Goal: Information Seeking & Learning: Learn about a topic

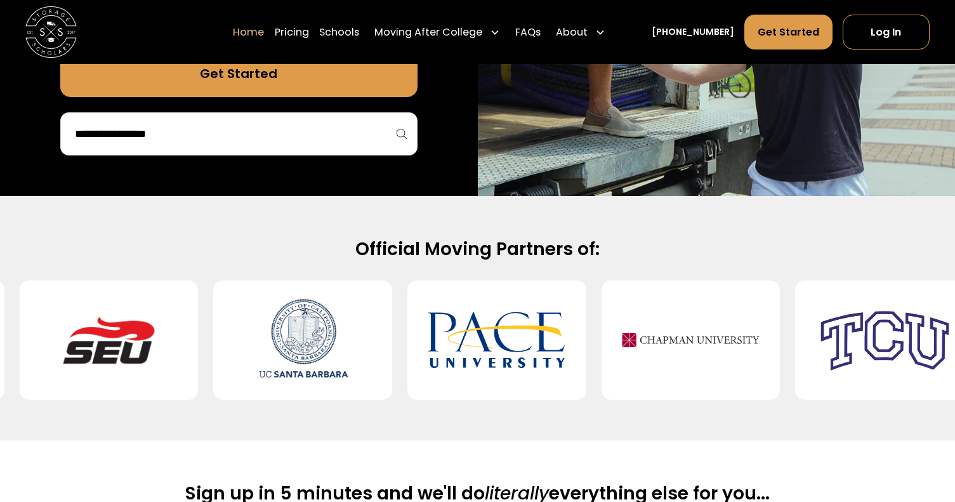
scroll to position [395, 0]
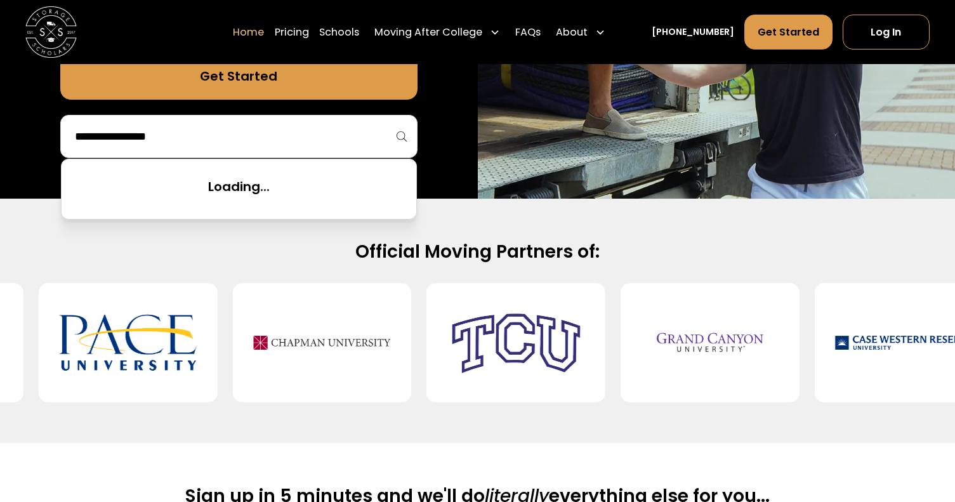
click at [304, 134] on input "search" at bounding box center [239, 137] width 331 height 22
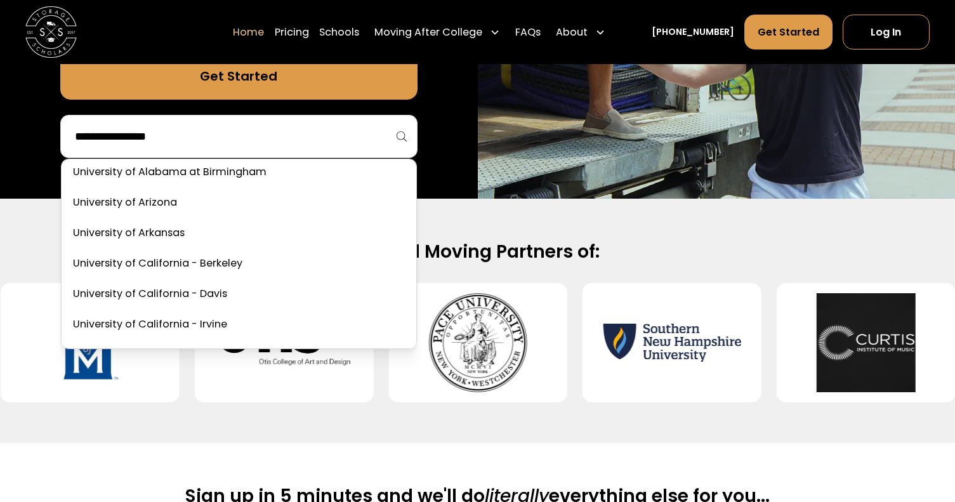
scroll to position [5645, 0]
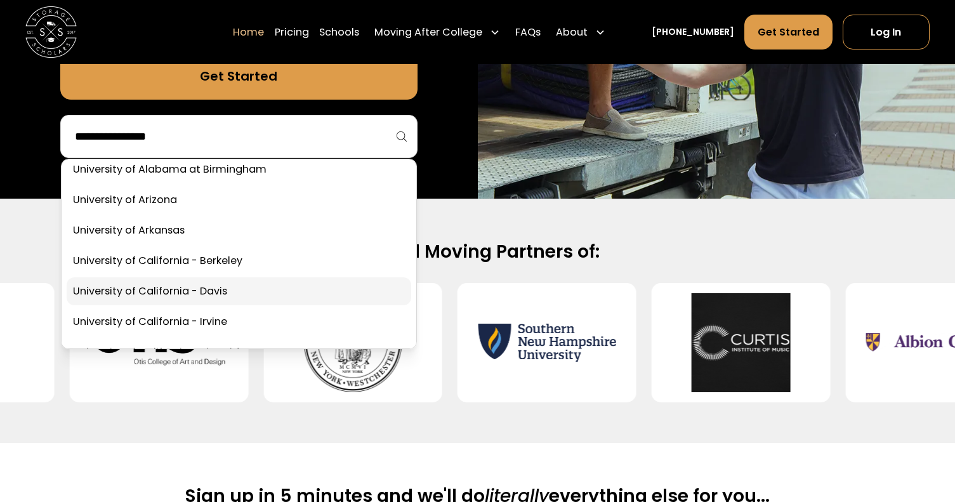
click at [253, 283] on link at bounding box center [239, 291] width 345 height 28
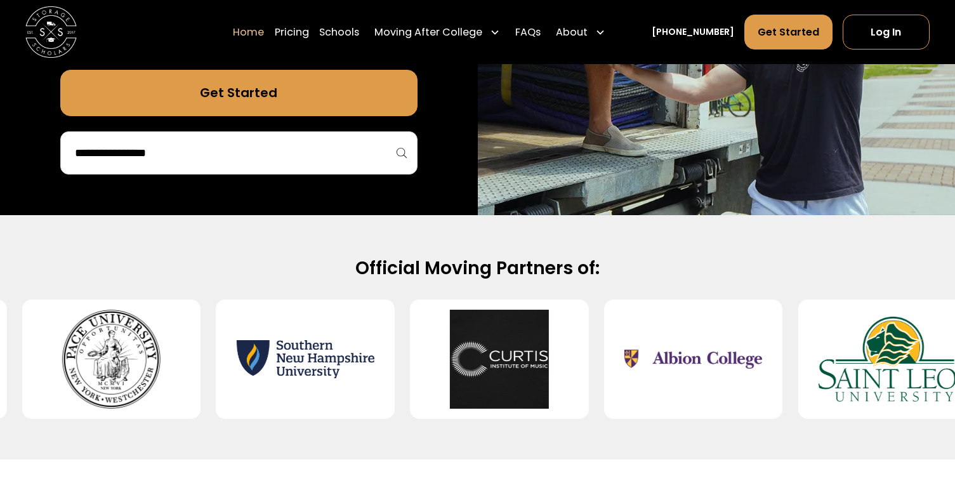
scroll to position [372, 0]
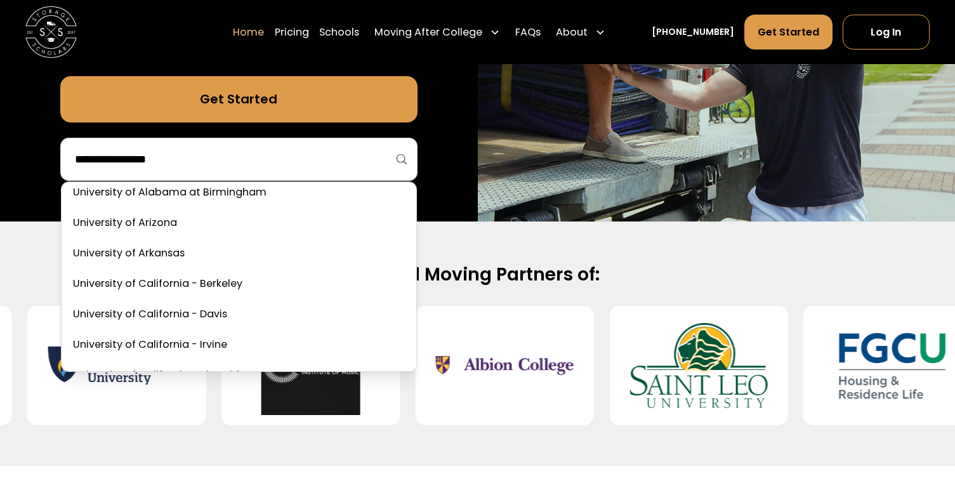
click at [294, 160] on input "search" at bounding box center [239, 159] width 331 height 22
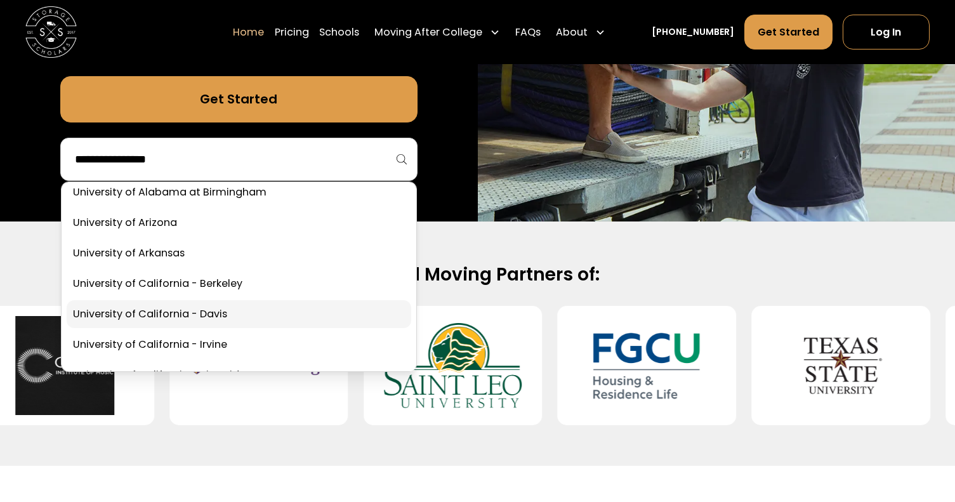
click at [226, 303] on link at bounding box center [239, 314] width 345 height 28
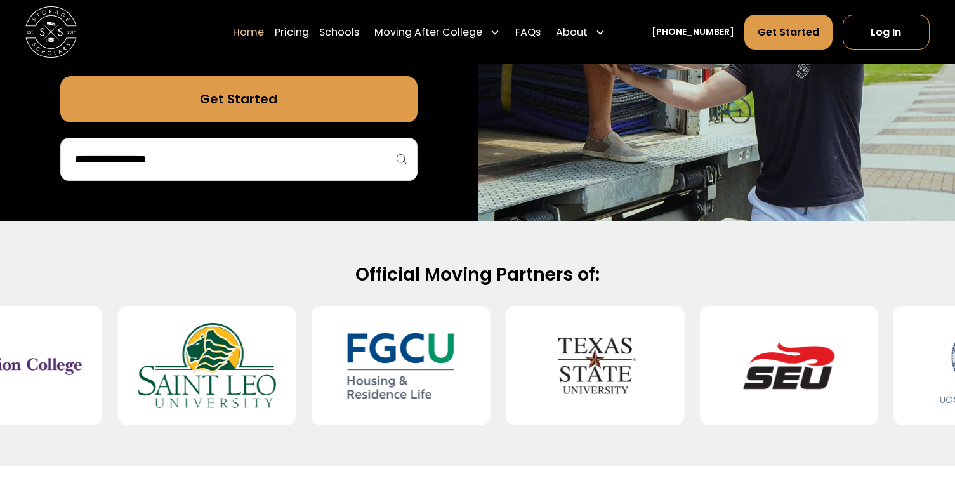
click at [227, 155] on input "search" at bounding box center [239, 159] width 331 height 22
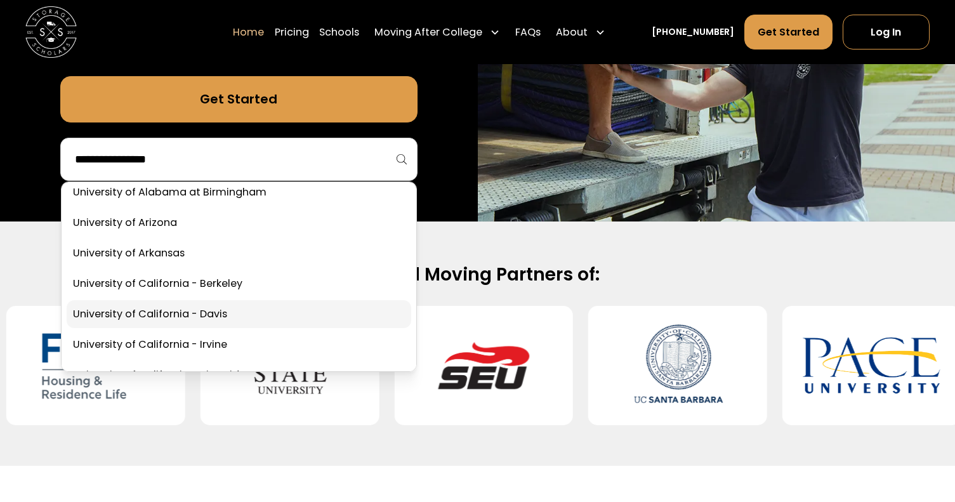
click at [232, 308] on link at bounding box center [239, 314] width 345 height 28
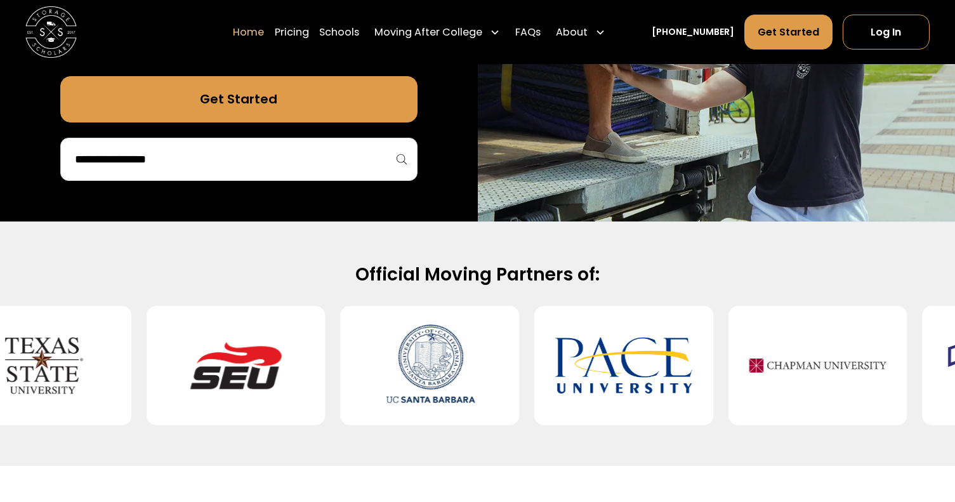
drag, startPoint x: 207, startPoint y: 153, endPoint x: 195, endPoint y: 153, distance: 12.7
click at [206, 153] on input "search" at bounding box center [239, 159] width 331 height 22
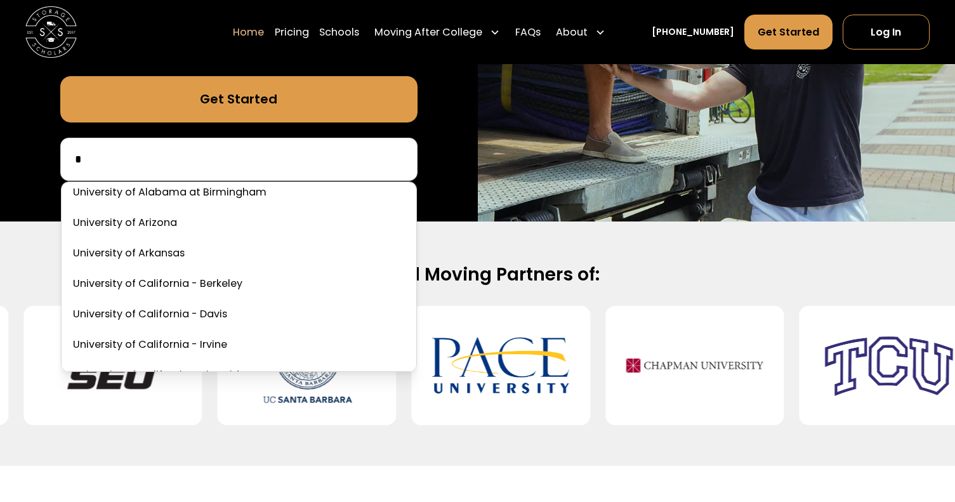
scroll to position [4548, 0]
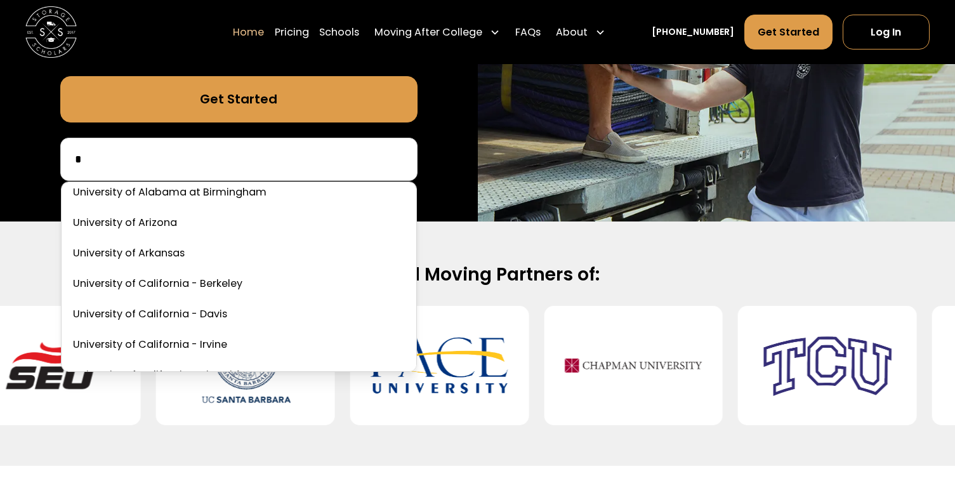
type input "*"
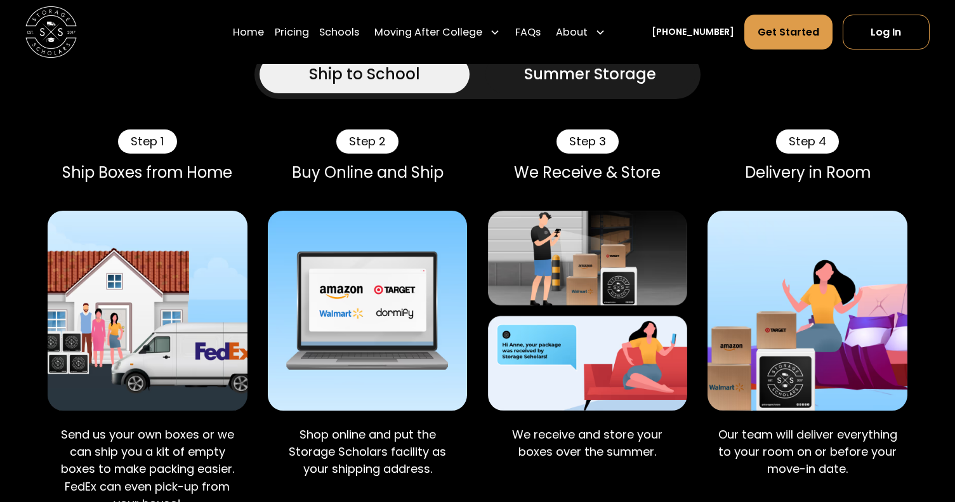
scroll to position [812, 0]
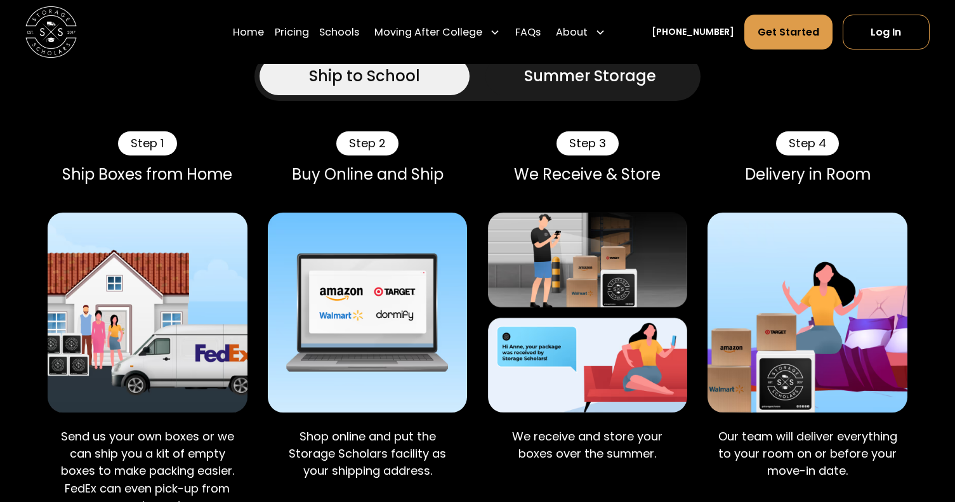
click at [376, 131] on div "Step 2" at bounding box center [367, 143] width 62 height 24
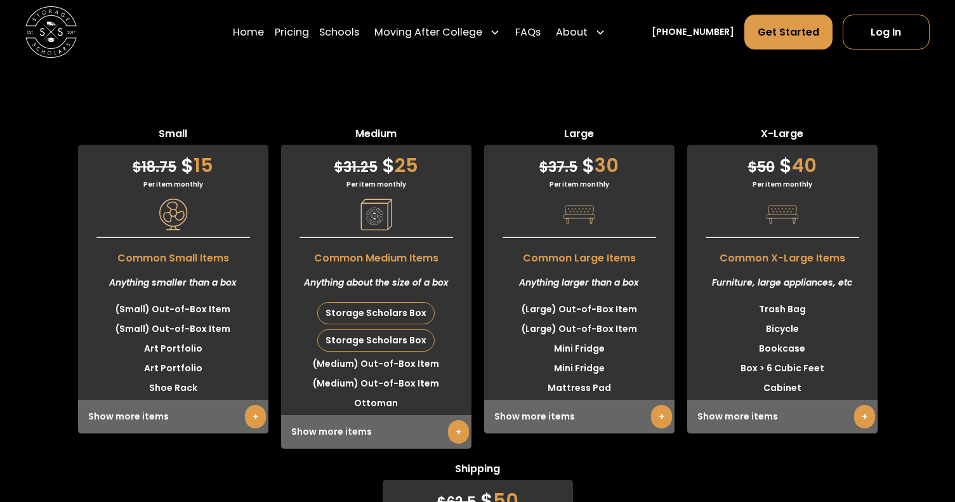
scroll to position [3166, 0]
click at [861, 404] on link "+" at bounding box center [864, 415] width 21 height 23
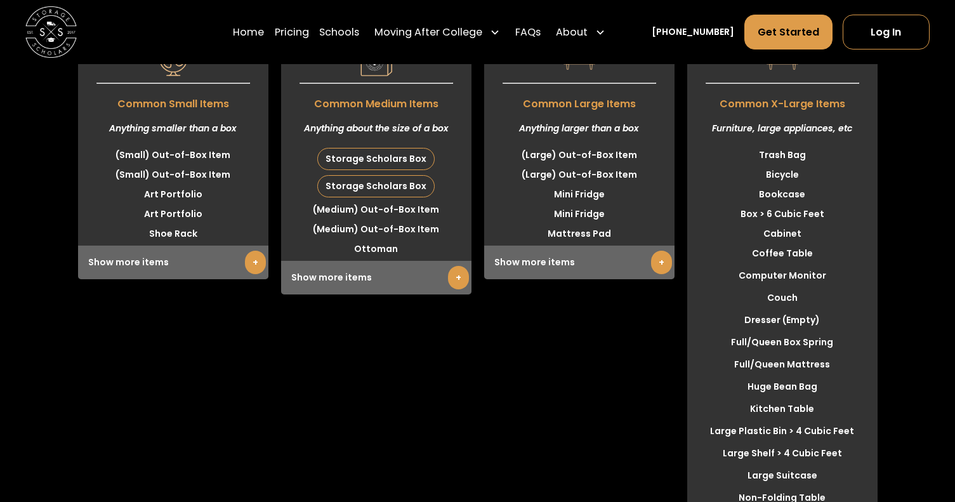
scroll to position [3185, 0]
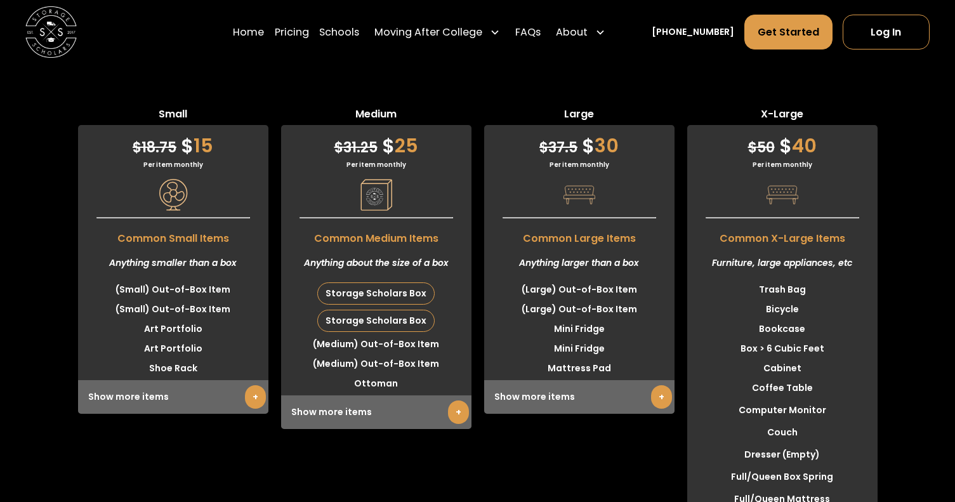
click at [651, 385] on link "+" at bounding box center [661, 396] width 21 height 23
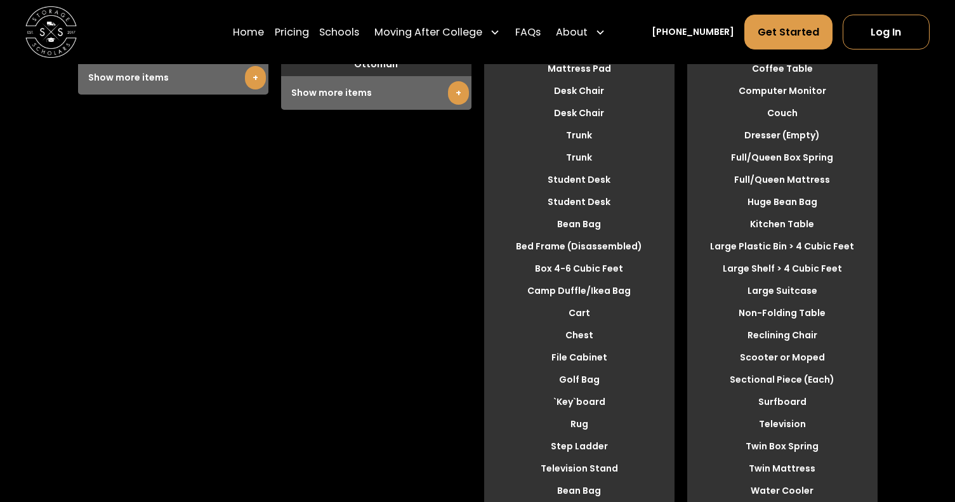
scroll to position [3258, 0]
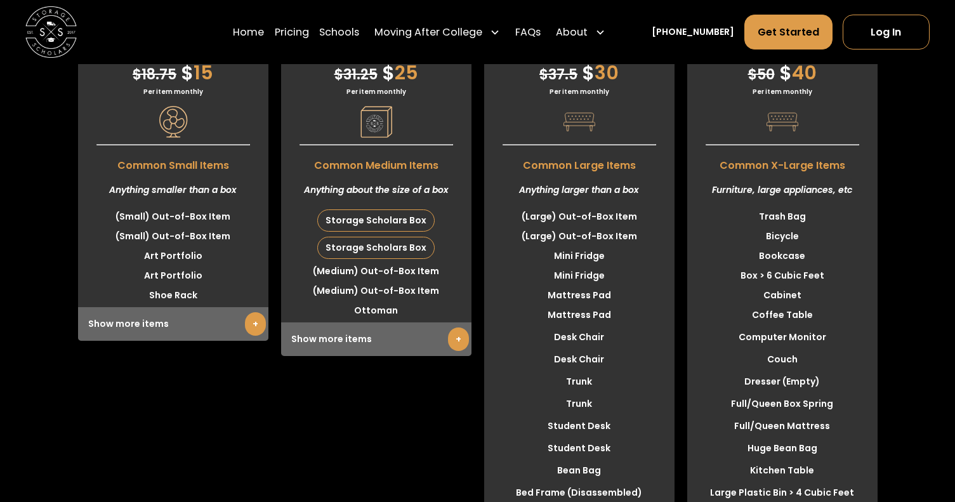
click at [459, 327] on link "+" at bounding box center [458, 338] width 21 height 23
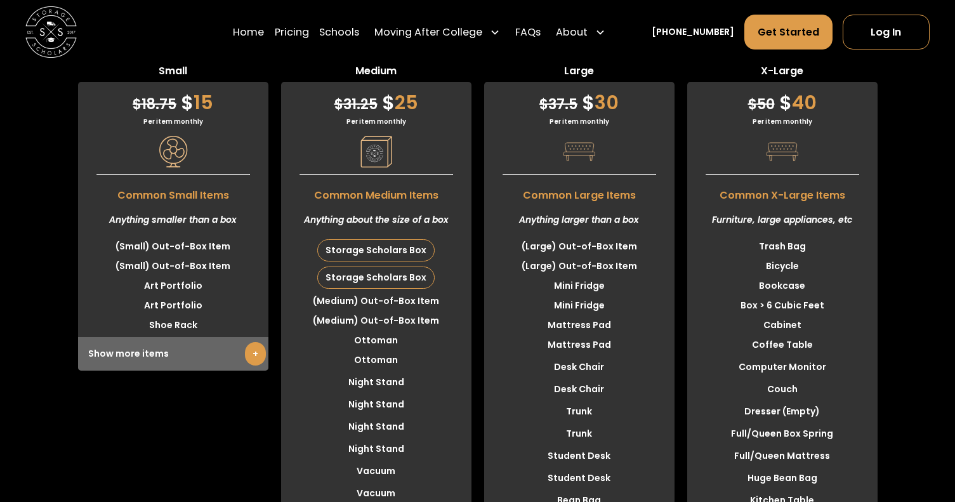
scroll to position [3290, 0]
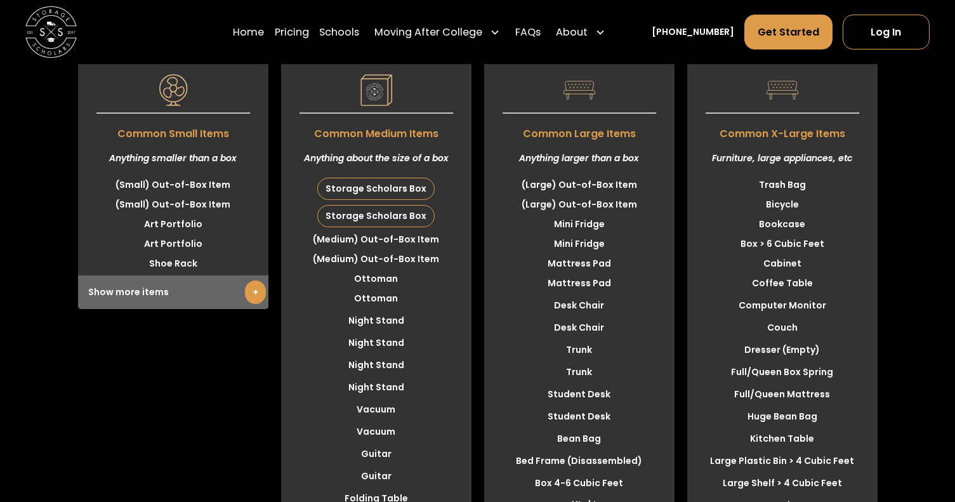
click at [254, 280] on link "+" at bounding box center [255, 291] width 21 height 23
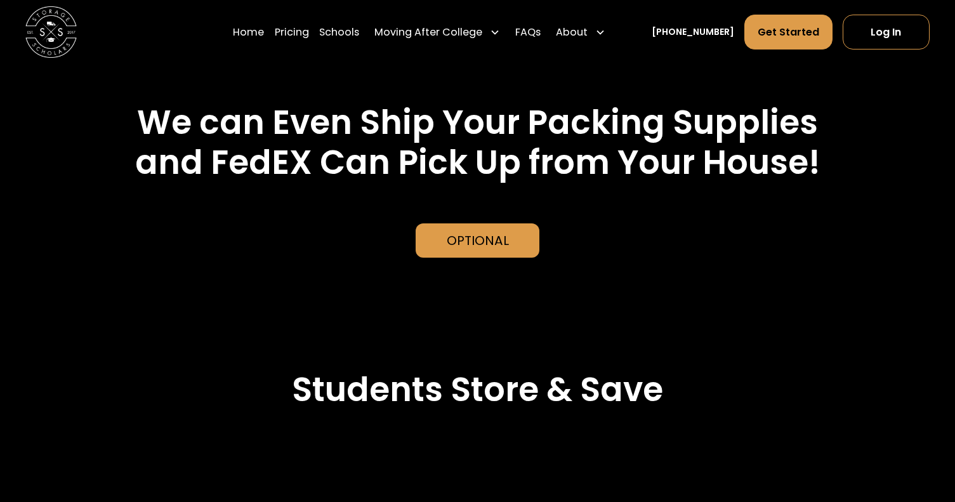
scroll to position [2756, 0]
